Goal: Use online tool/utility: Utilize a website feature to perform a specific function

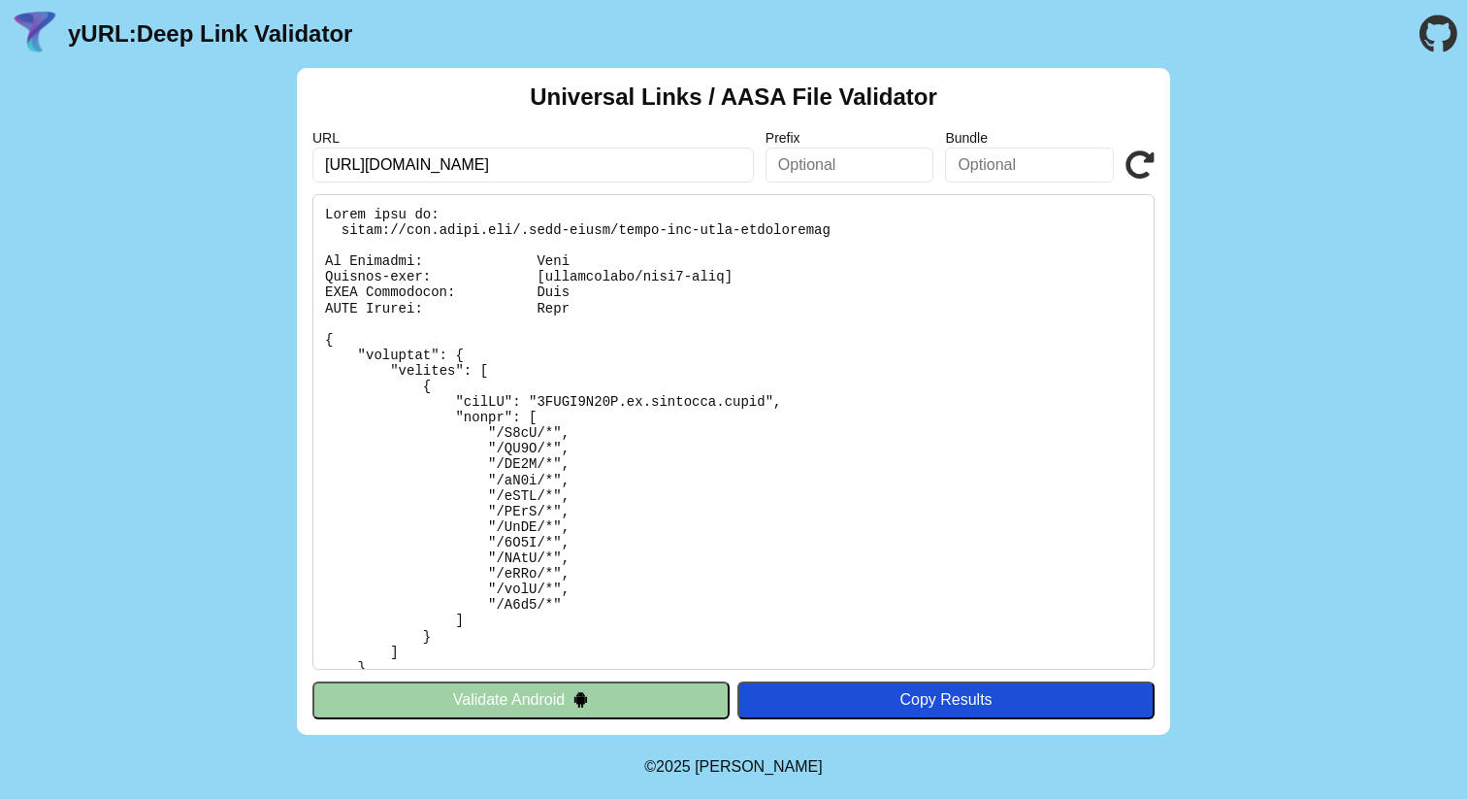
click at [380, 169] on input "[URL][DOMAIN_NAME]" at bounding box center [534, 165] width 442 height 35
drag, startPoint x: 380, startPoint y: 169, endPoint x: 505, endPoint y: 163, distance: 124.4
click at [505, 163] on input "[URL][DOMAIN_NAME]" at bounding box center [534, 165] width 442 height 35
type input "[URL][DOMAIN_NAME]"
click at [1144, 172] on icon at bounding box center [1140, 164] width 29 height 29
